Goal: Task Accomplishment & Management: Use online tool/utility

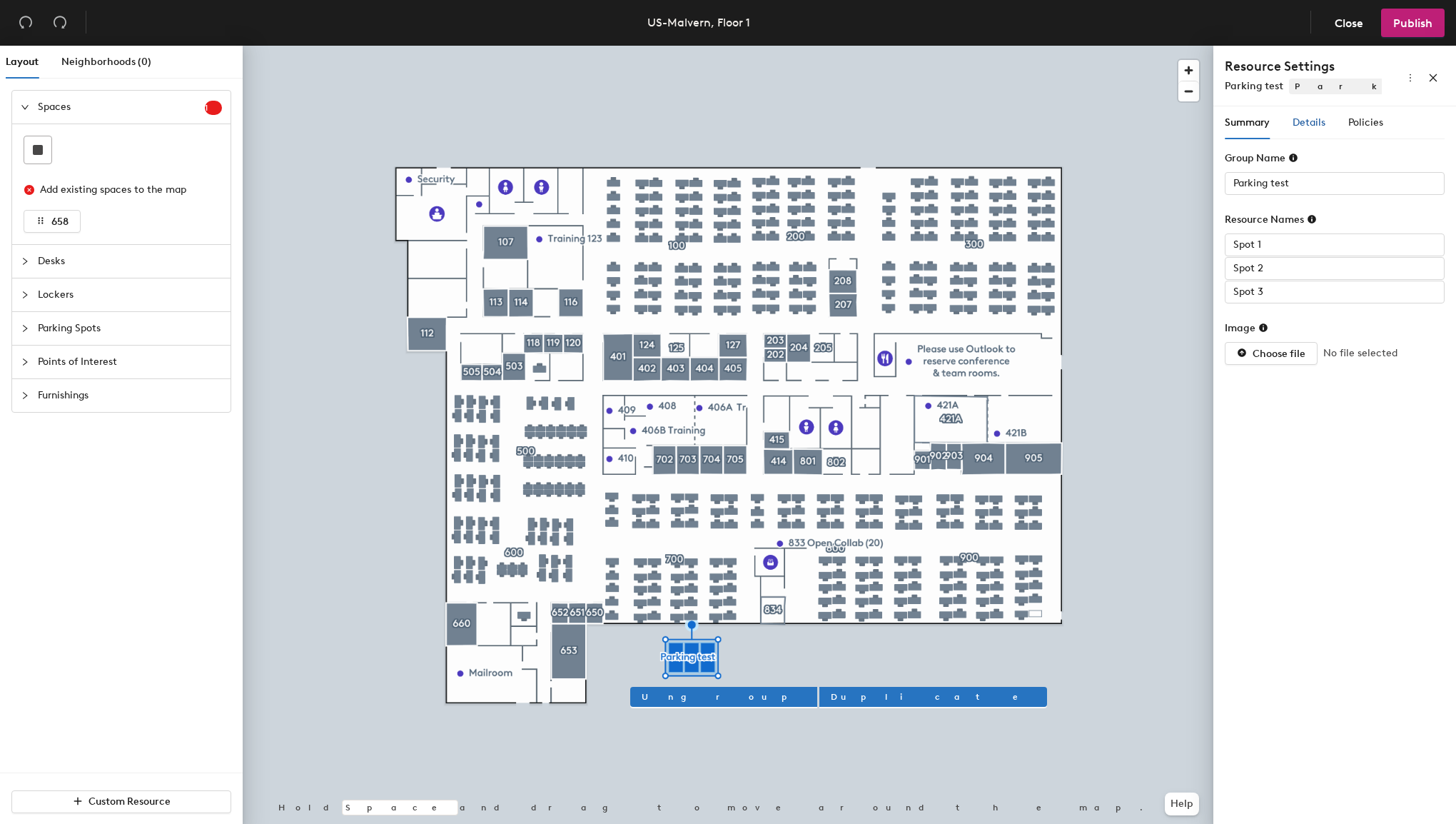
click at [1320, 125] on span "Details" at bounding box center [1308, 122] width 32 height 12
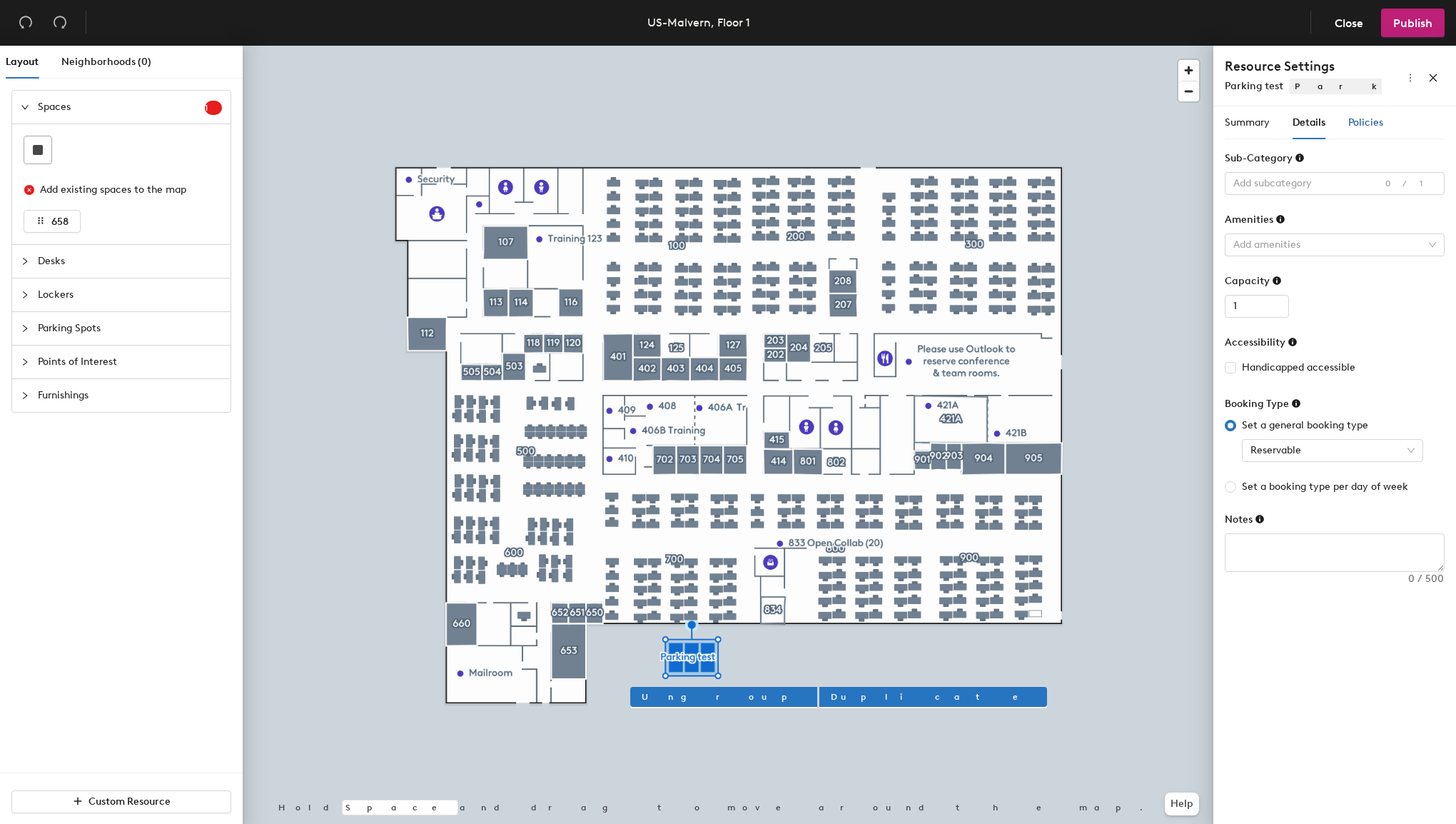
click at [1362, 121] on span "Policies" at bounding box center [1365, 122] width 35 height 12
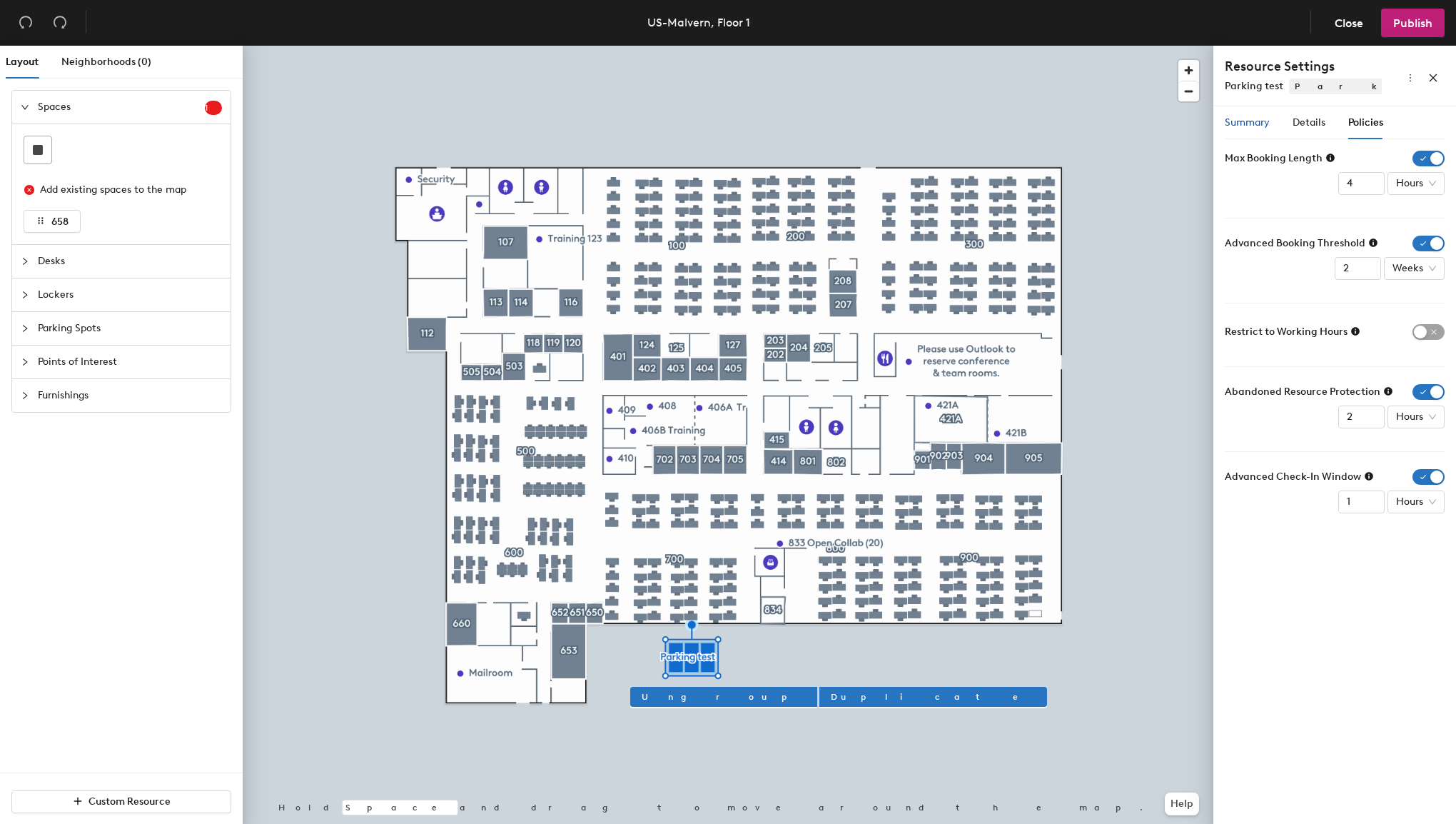
click at [1244, 124] on span "Summary" at bounding box center [1246, 122] width 45 height 12
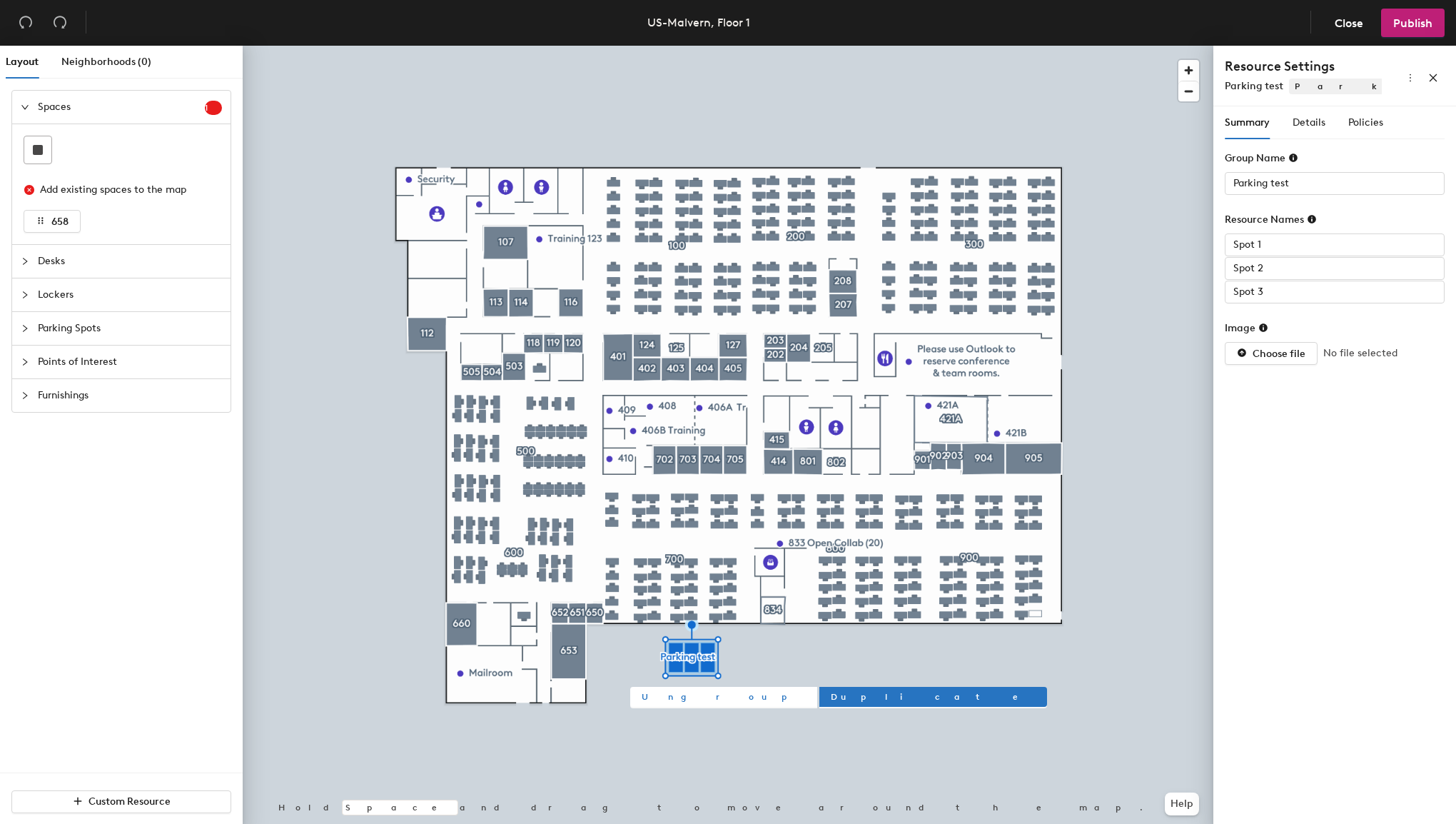
click at [662, 701] on span "Ungroup" at bounding box center [724, 696] width 164 height 12
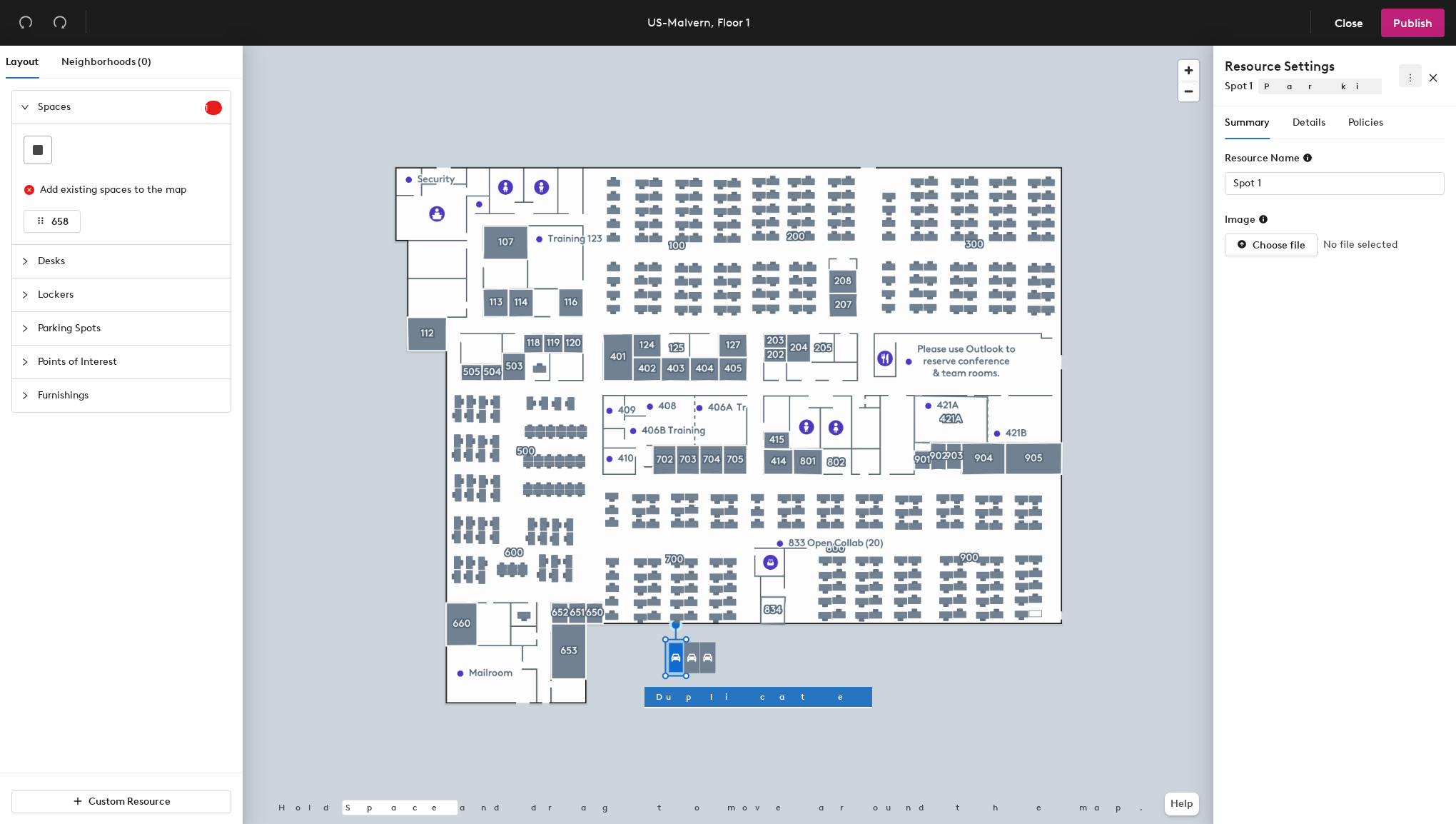
click at [1415, 75] on button "button" at bounding box center [1410, 75] width 23 height 23
click at [1394, 127] on span "Delete" at bounding box center [1387, 127] width 46 height 15
click at [1415, 78] on button "button" at bounding box center [1410, 75] width 23 height 23
click at [1396, 122] on span "Delete" at bounding box center [1387, 127] width 46 height 15
click at [1410, 78] on icon "more" at bounding box center [1409, 77] width 10 height 10
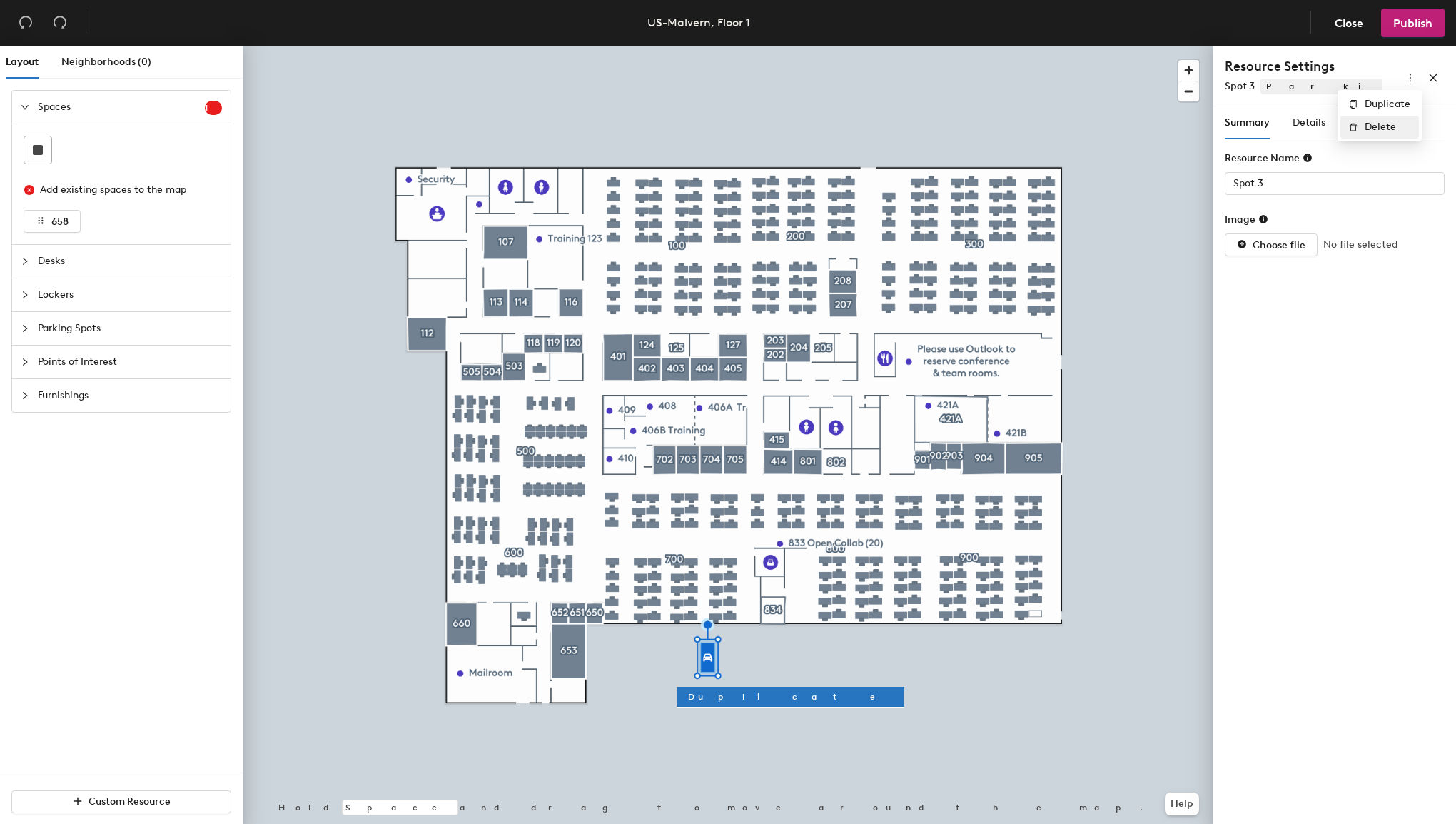
click at [1391, 123] on span "Delete" at bounding box center [1387, 127] width 46 height 15
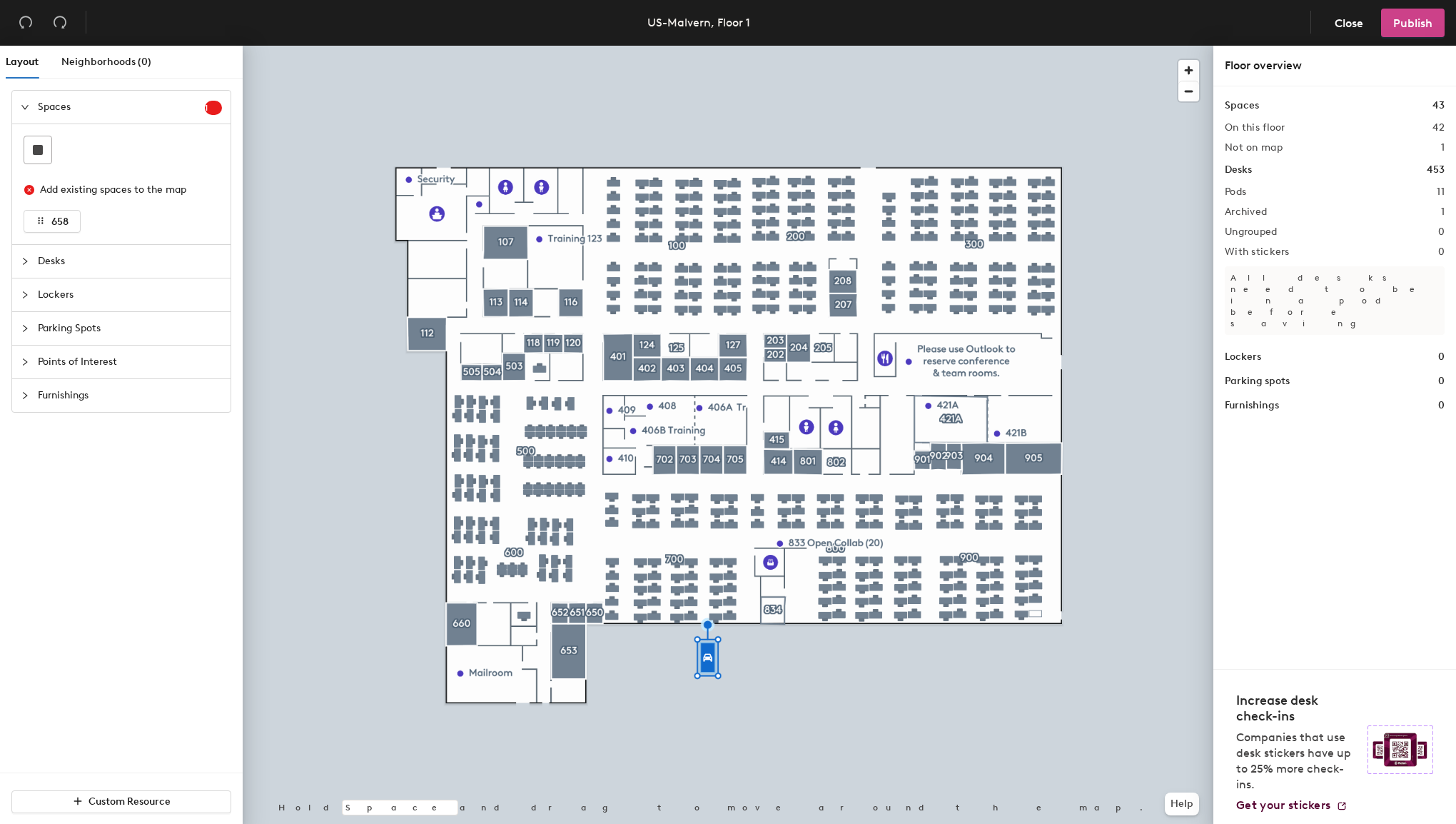
click at [1410, 29] on span "Publish" at bounding box center [1412, 23] width 39 height 13
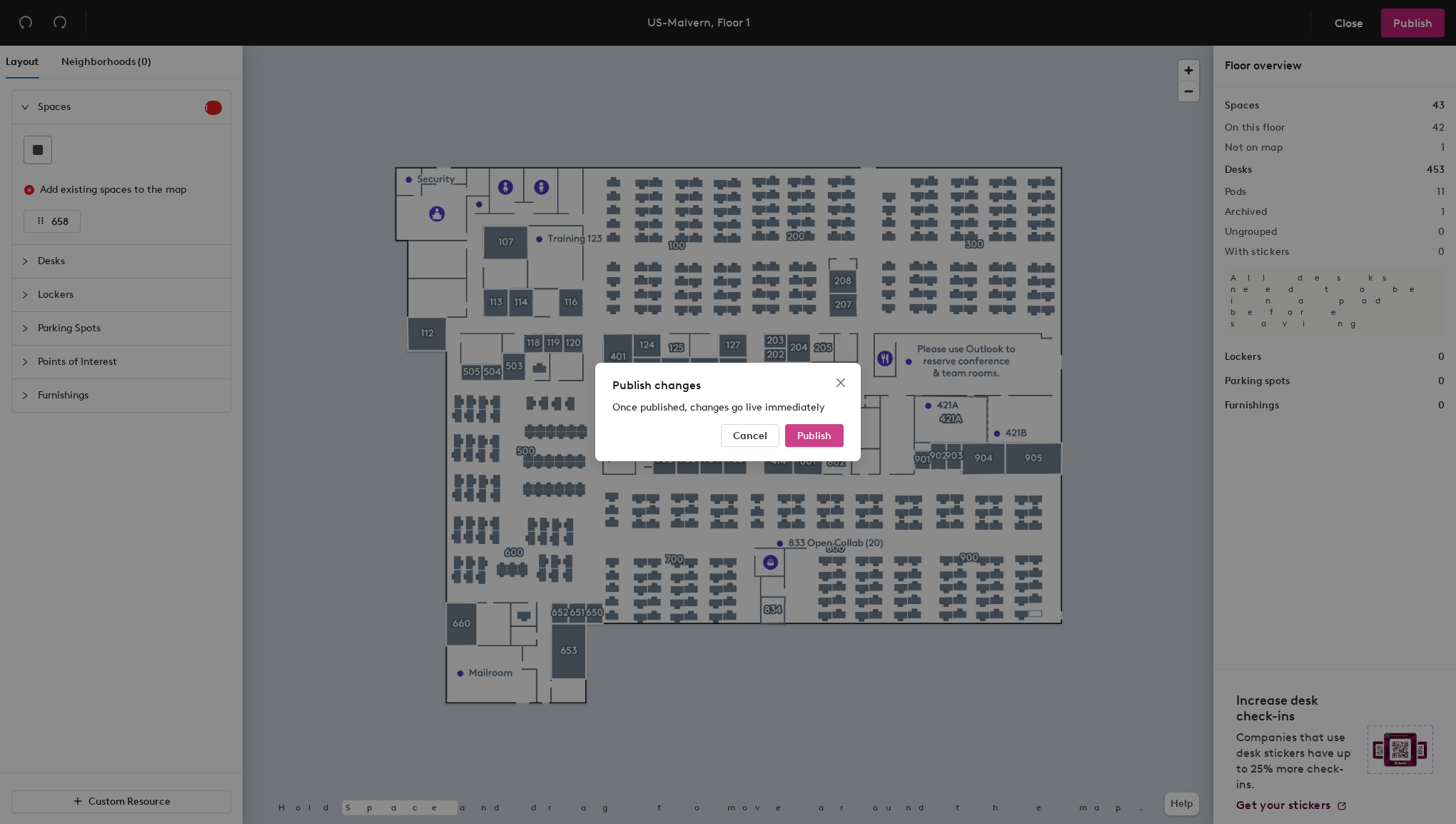
click at [803, 439] on span "Publish" at bounding box center [814, 436] width 34 height 12
